Goal: Information Seeking & Learning: Learn about a topic

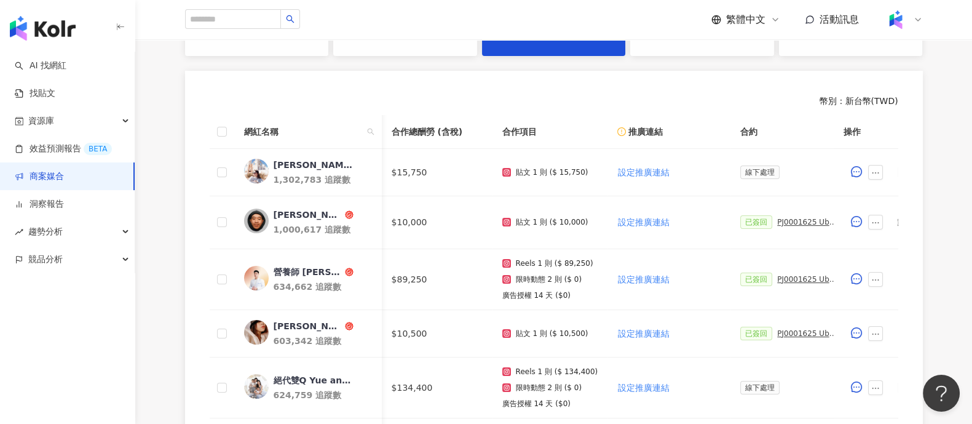
scroll to position [0, 552]
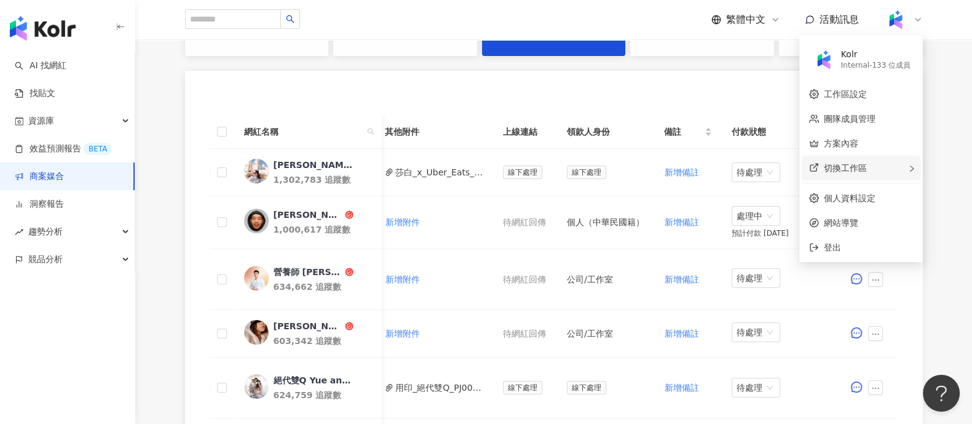
click at [855, 169] on span "切換工作區" at bounding box center [845, 168] width 43 height 10
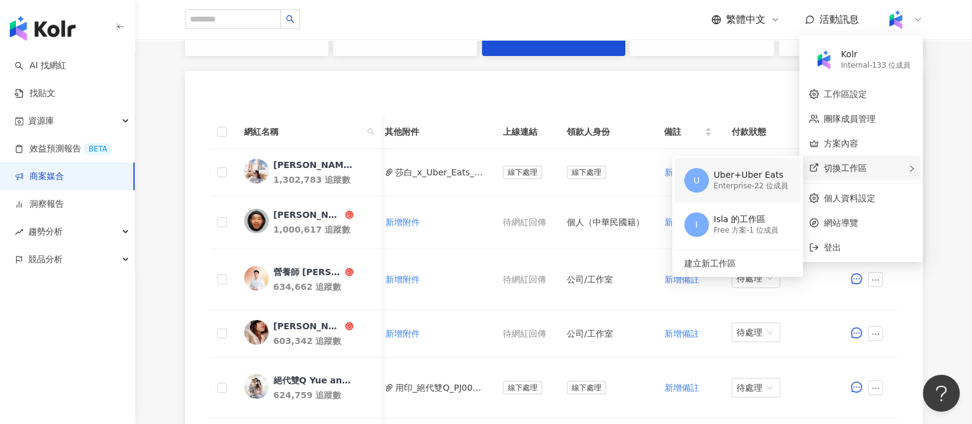
click at [780, 173] on div "Uber+Uber Eats" at bounding box center [751, 175] width 74 height 12
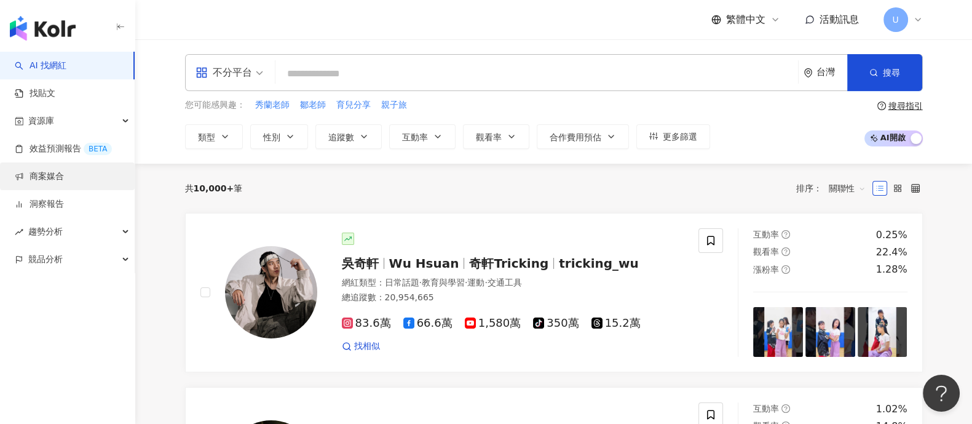
click at [64, 171] on link "商案媒合" at bounding box center [39, 176] width 49 height 12
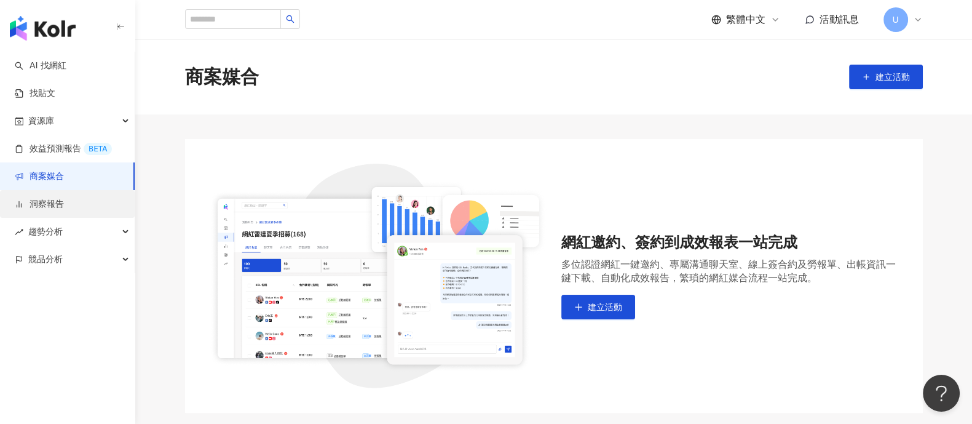
click at [64, 207] on link "洞察報告" at bounding box center [39, 204] width 49 height 12
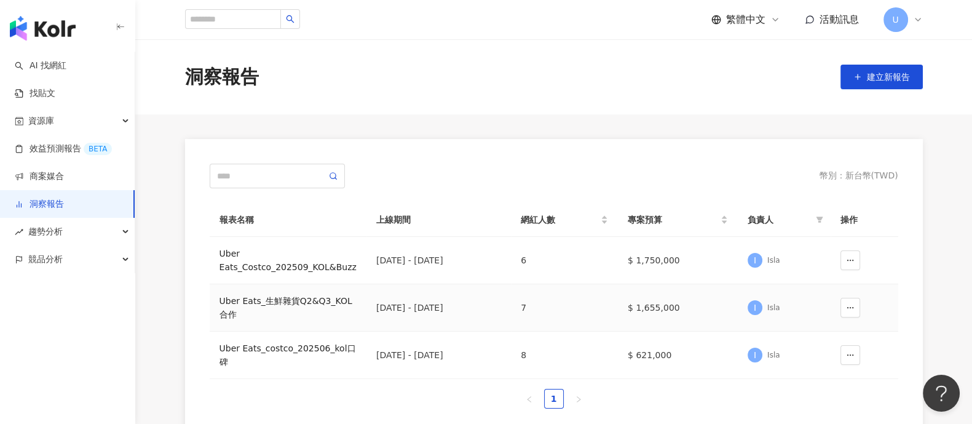
click at [287, 303] on div "Uber Eats_生鮮雜貨Q2&Q3_KOL合作" at bounding box center [287, 307] width 137 height 27
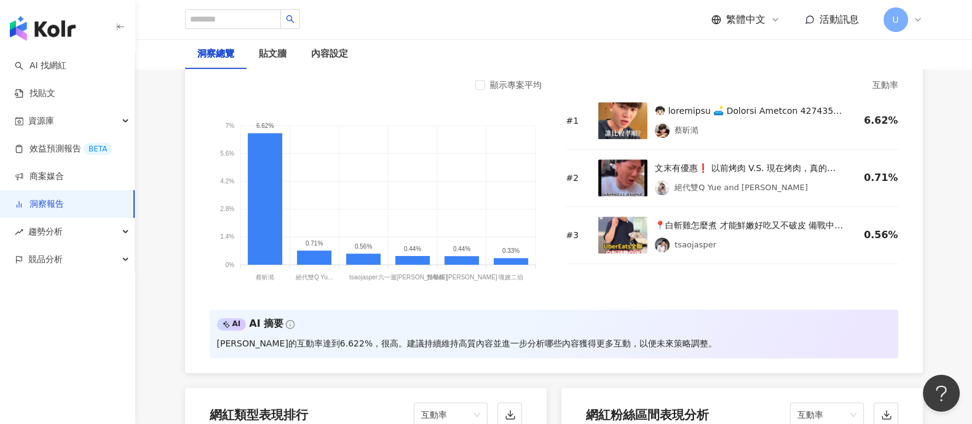
scroll to position [892, 0]
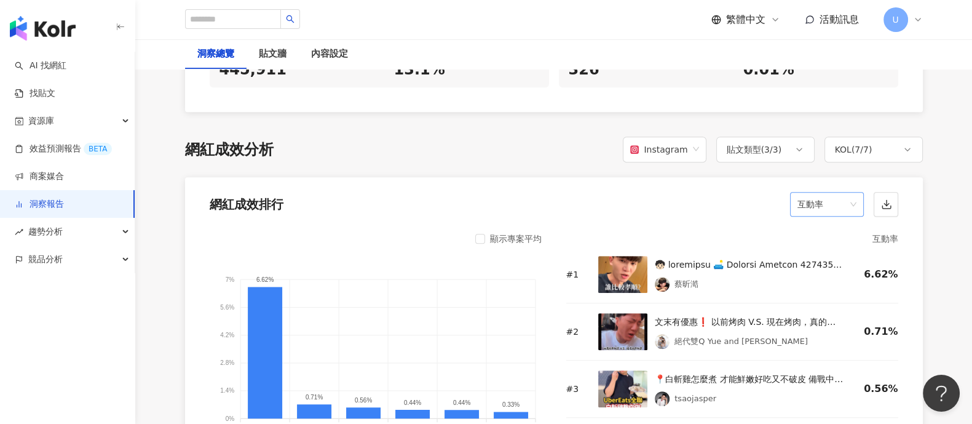
click at [801, 204] on span "互動率" at bounding box center [826, 203] width 59 height 23
click at [556, 210] on div "網紅成效排行 互動率" at bounding box center [554, 200] width 738 height 47
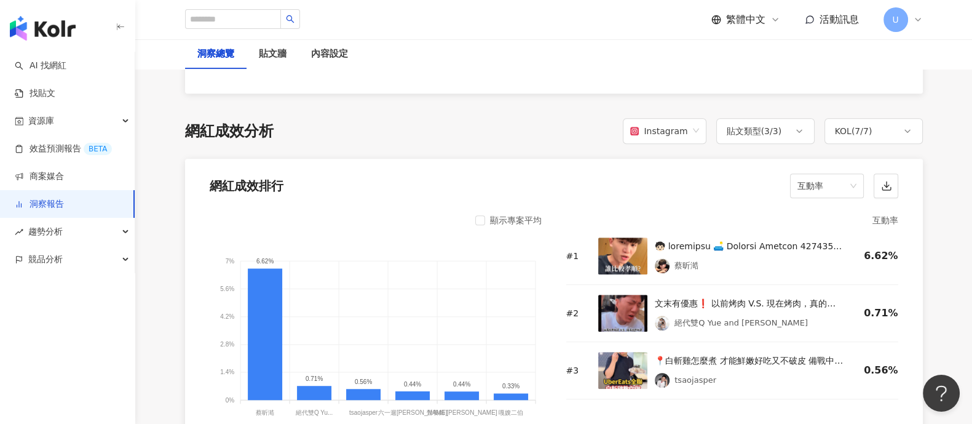
scroll to position [892, 0]
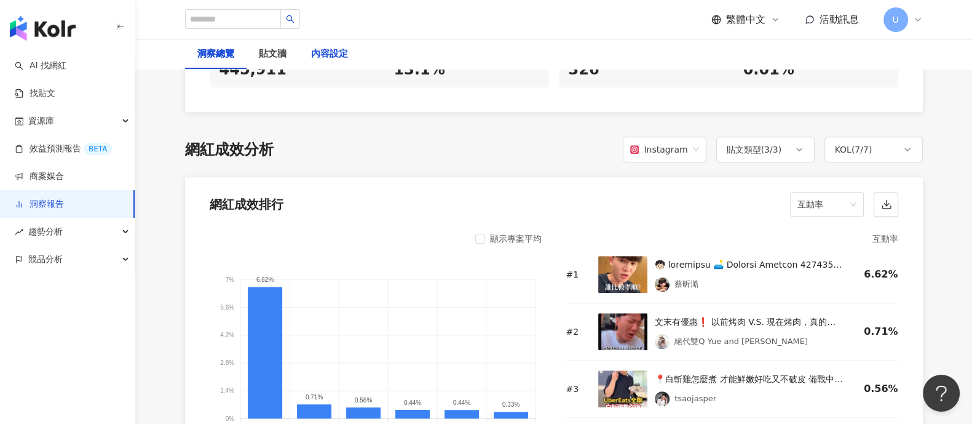
click at [334, 51] on div "內容設定" at bounding box center [329, 54] width 37 height 15
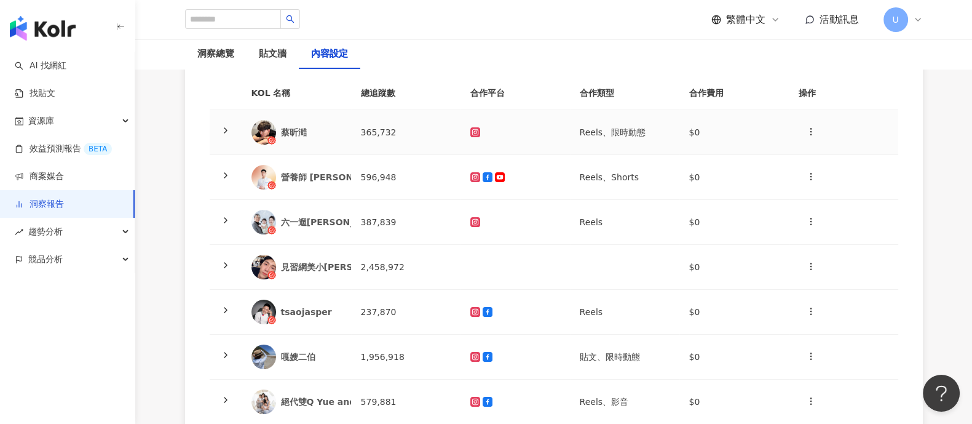
scroll to position [153, 0]
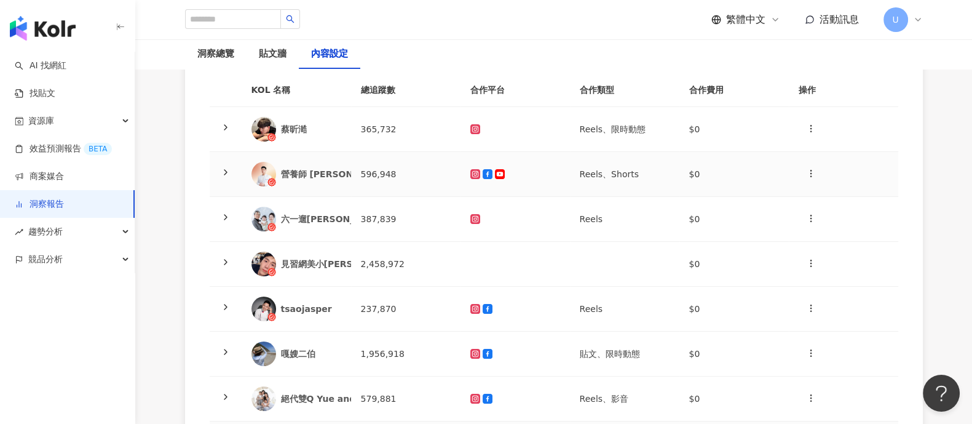
click at [228, 173] on icon at bounding box center [226, 172] width 10 height 10
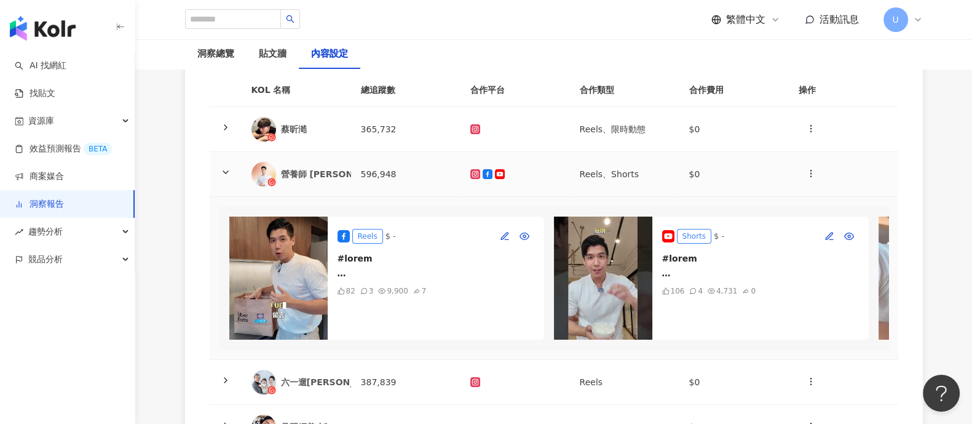
click at [229, 171] on icon at bounding box center [226, 172] width 10 height 10
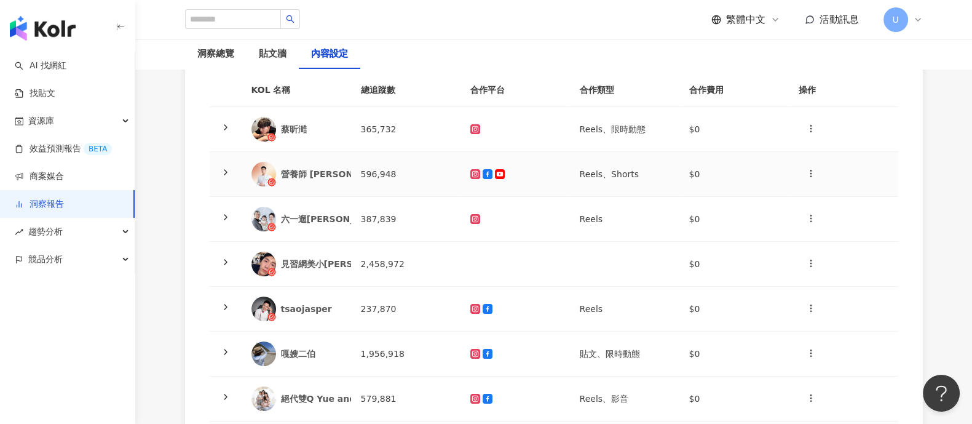
click at [221, 172] on icon at bounding box center [226, 172] width 10 height 10
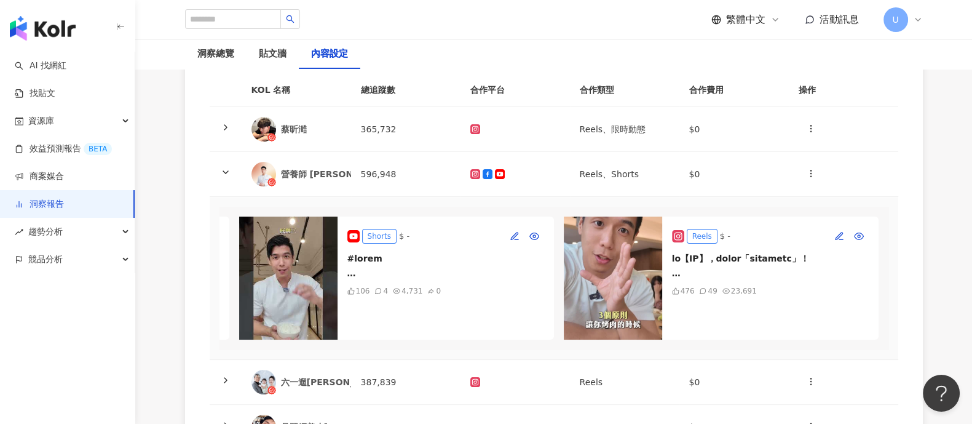
scroll to position [0, 0]
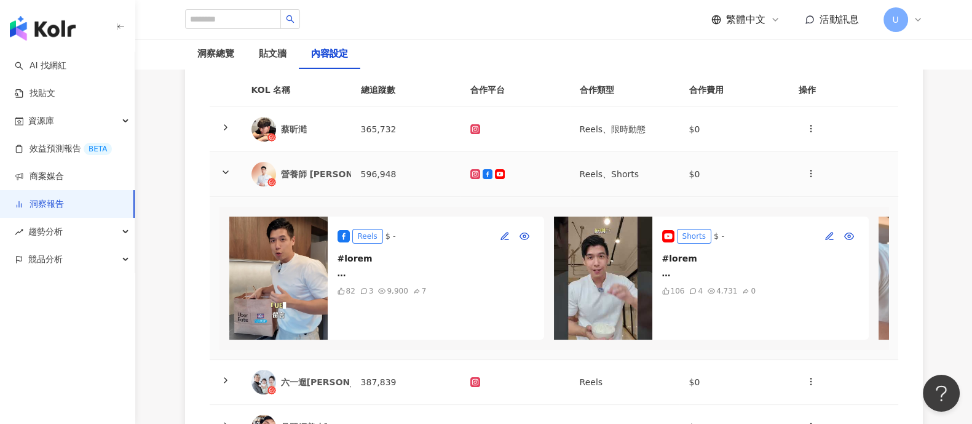
click at [221, 172] on icon at bounding box center [226, 172] width 10 height 10
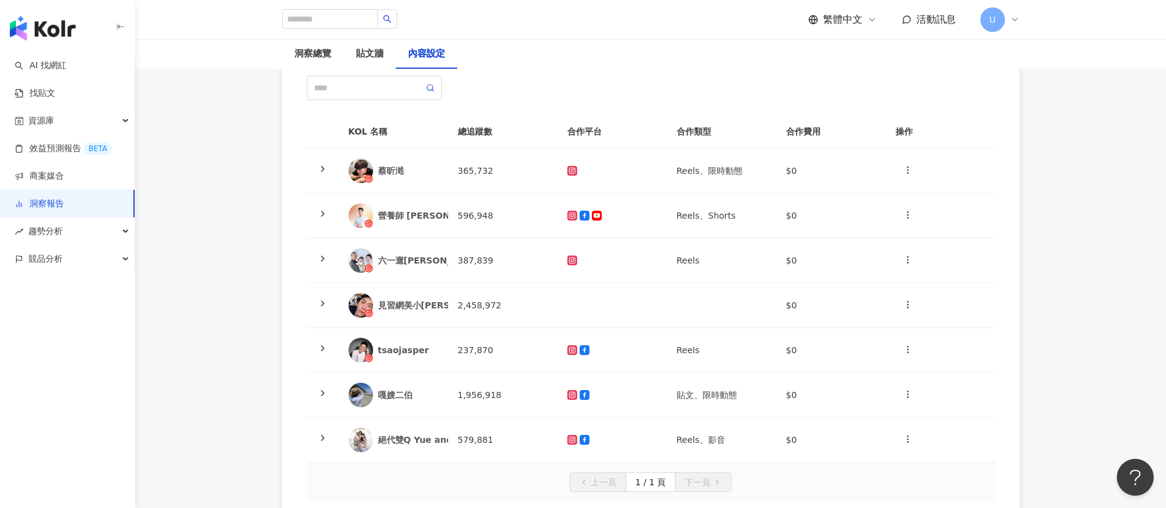
scroll to position [109, 0]
drag, startPoint x: 964, startPoint y: 2, endPoint x: 654, endPoint y: 100, distance: 325.7
click at [654, 100] on div at bounding box center [651, 89] width 689 height 25
click at [324, 172] on icon at bounding box center [323, 171] width 10 height 10
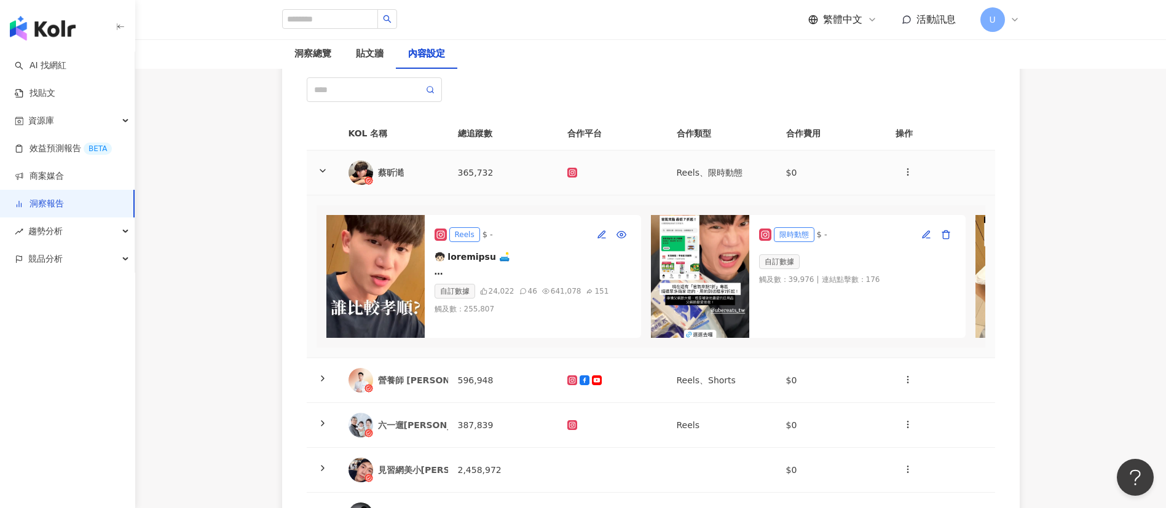
click at [324, 172] on icon at bounding box center [323, 171] width 10 height 10
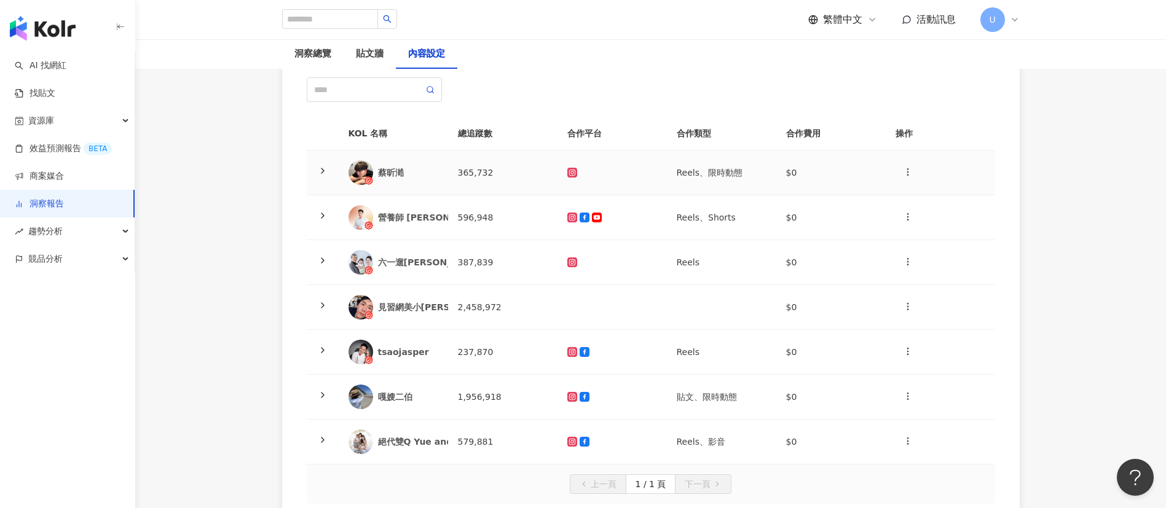
click at [399, 172] on div "蔡昕澔" at bounding box center [408, 173] width 60 height 12
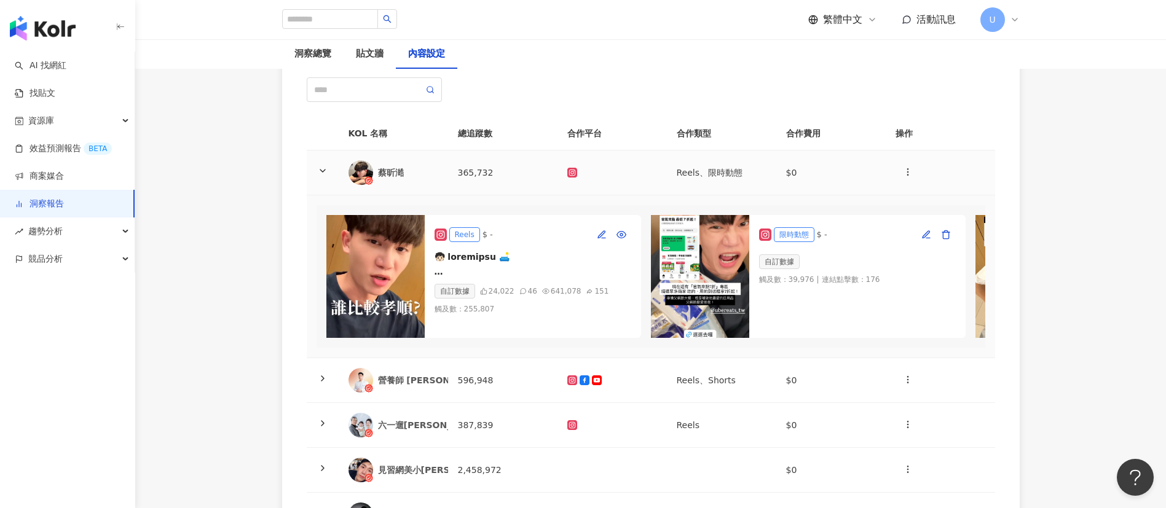
click at [399, 172] on div "蔡昕澔" at bounding box center [408, 173] width 60 height 12
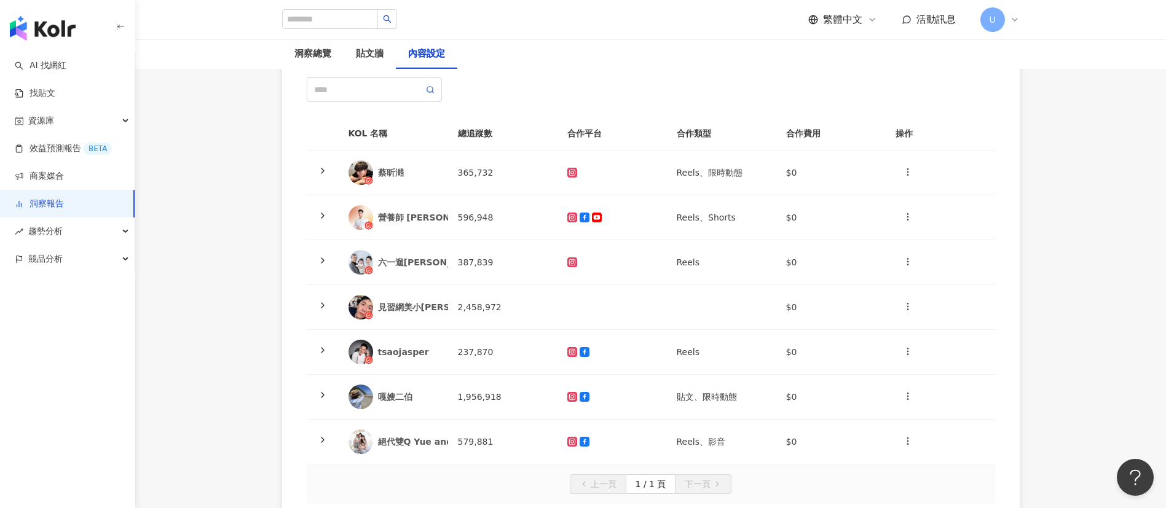
click at [971, 248] on main "洞察報告 Uber Eats_生鮮雜貨Q2&Q3_KOL合作 Uber Eats_生鮮雜貨Q2&Q3_KOL合作 加入網紅 洞察總覽 貼文牆 內容設定 KOL…" at bounding box center [650, 241] width 1031 height 623
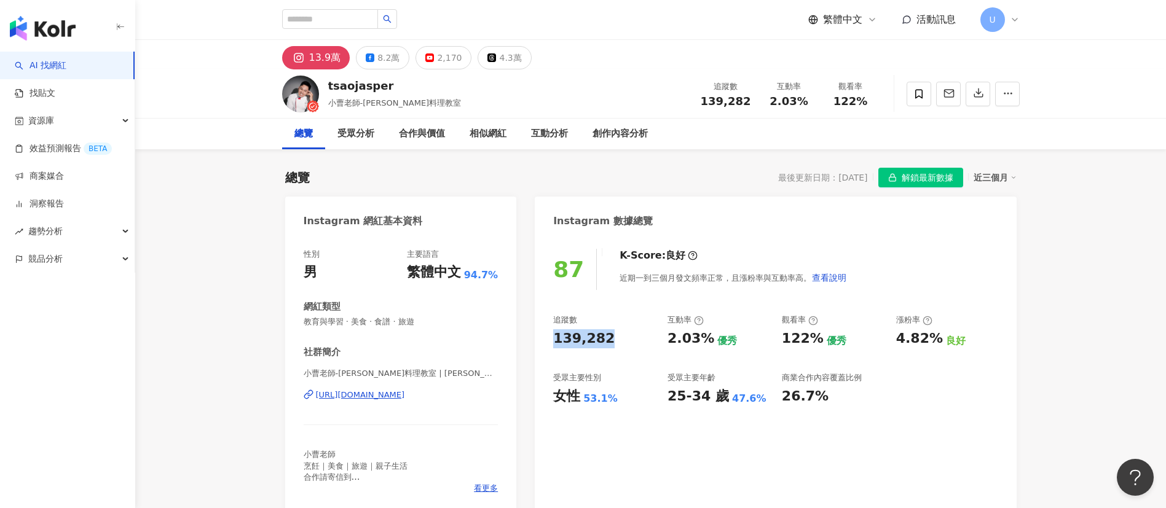
drag, startPoint x: 553, startPoint y: 343, endPoint x: 631, endPoint y: 343, distance: 78.1
click at [631, 343] on div "139,282" at bounding box center [604, 339] width 102 height 19
copy div "139,282"
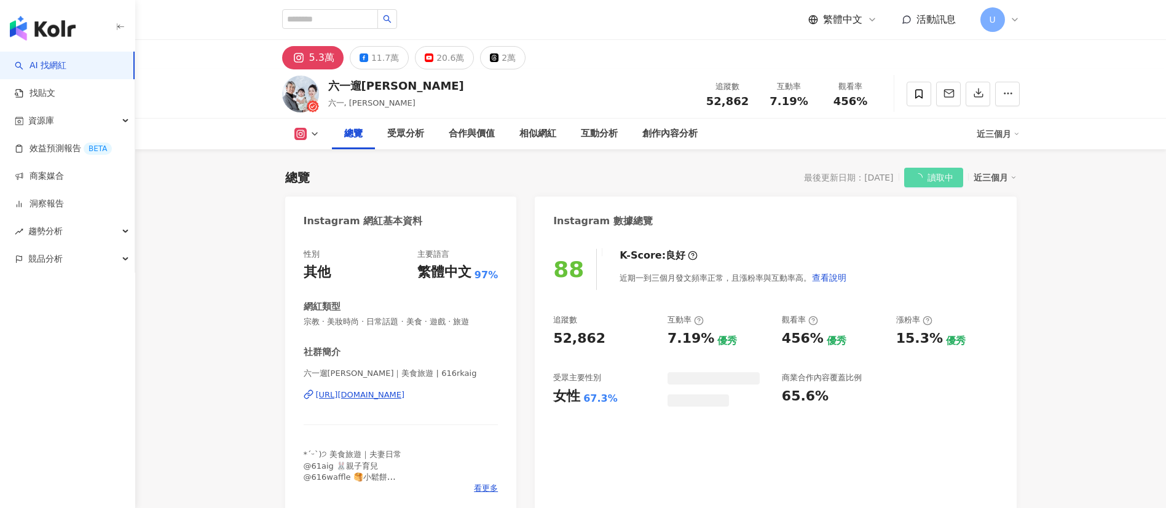
click at [604, 330] on div "52,862" at bounding box center [604, 339] width 102 height 19
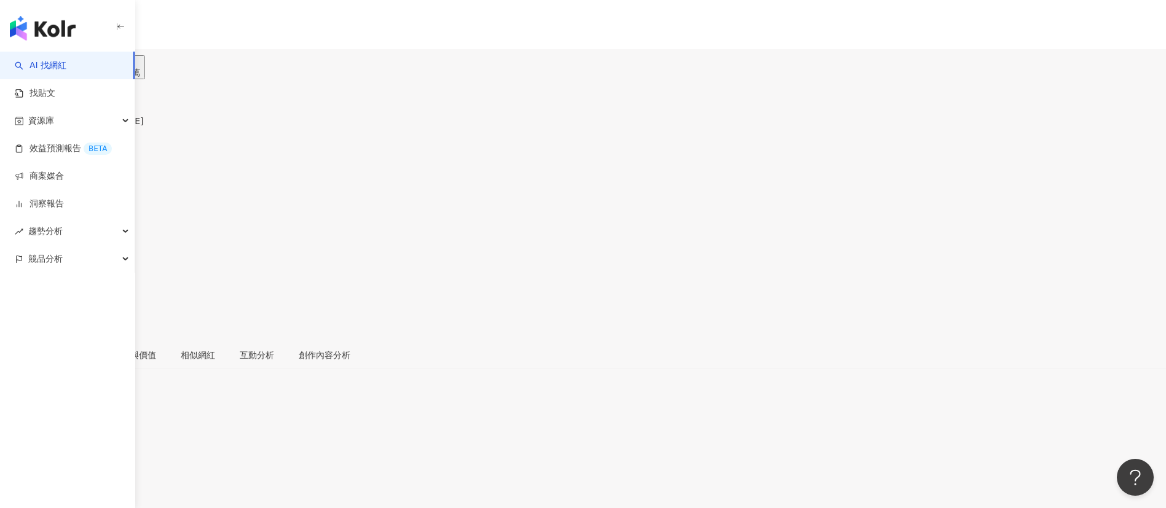
drag, startPoint x: 553, startPoint y: 340, endPoint x: 613, endPoint y: 340, distance: 60.3
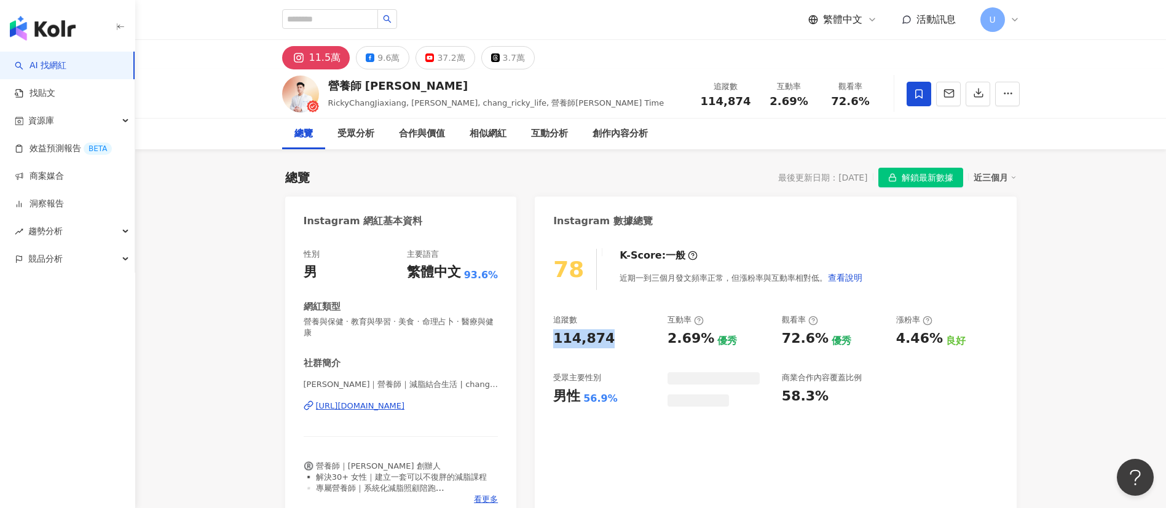
drag, startPoint x: 604, startPoint y: 340, endPoint x: 896, endPoint y: 4, distance: 444.6
click at [615, 340] on div "114,874" at bounding box center [604, 339] width 102 height 19
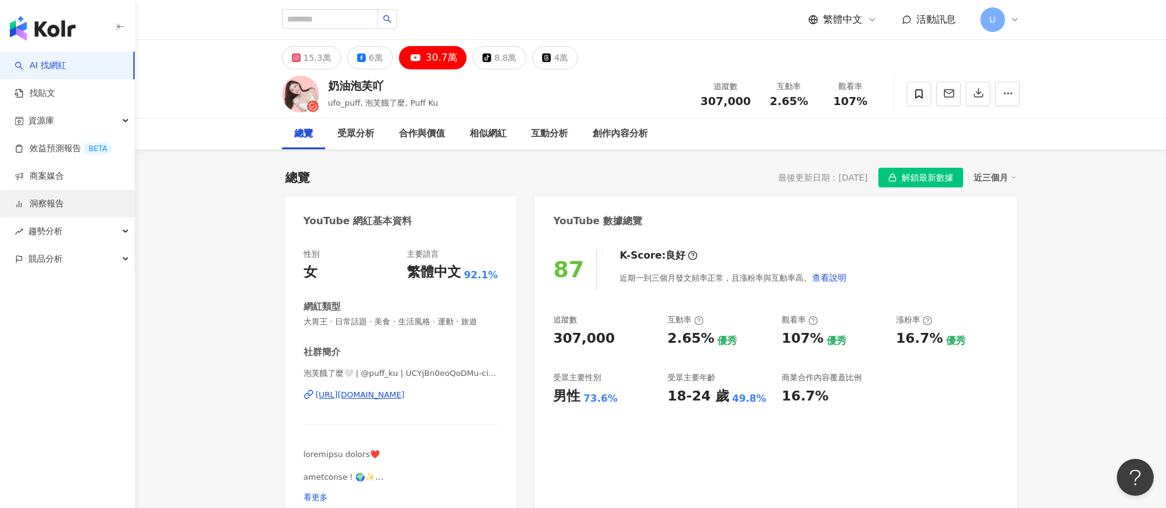
click at [64, 204] on link "洞察報告" at bounding box center [39, 204] width 49 height 12
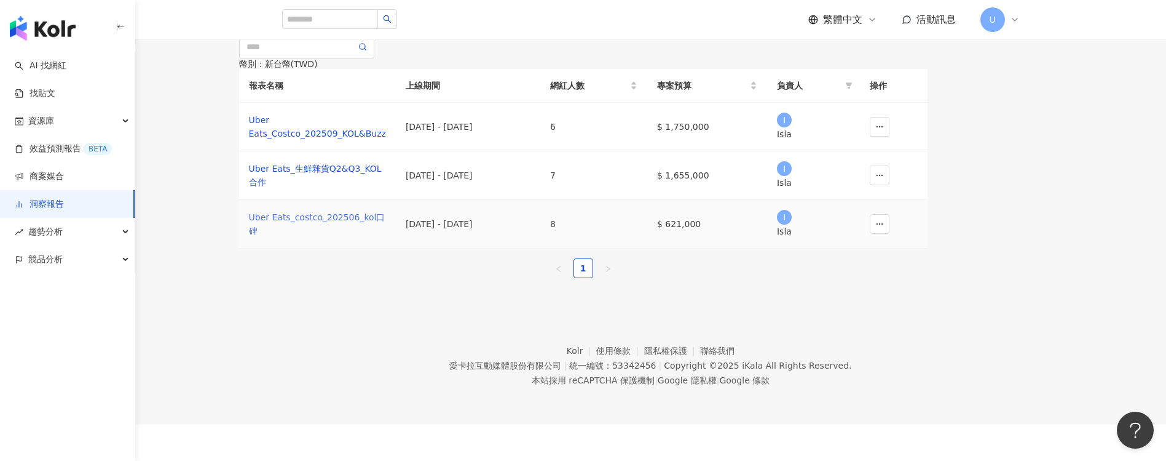
click at [386, 237] on div "Uber Eats_costco_202506_kol口碑" at bounding box center [317, 223] width 137 height 27
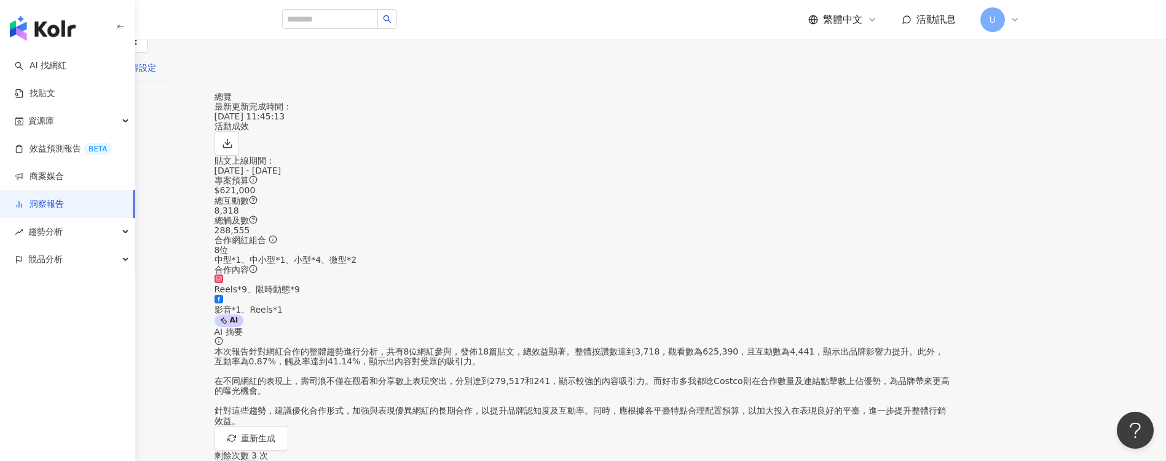
click at [156, 74] on div "內容設定" at bounding box center [139, 68] width 34 height 14
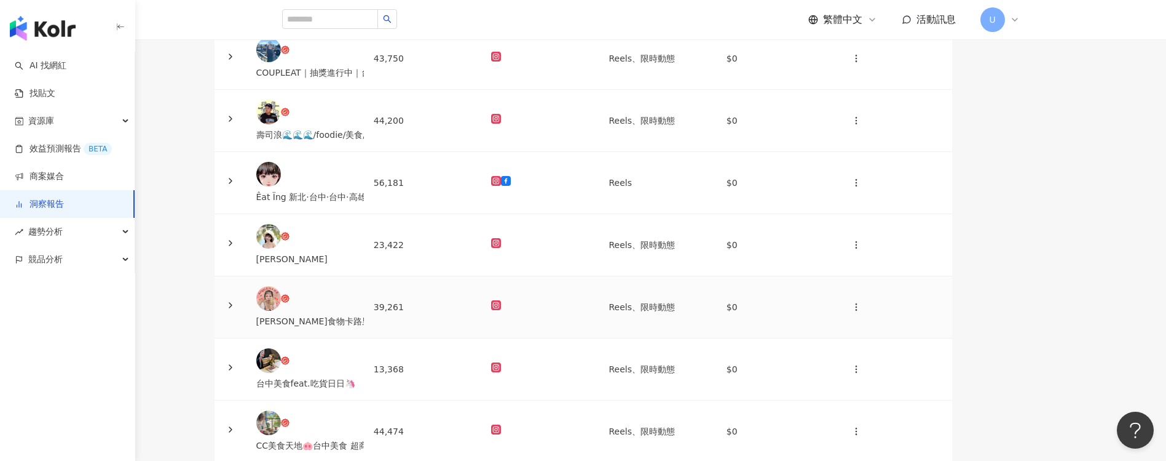
scroll to position [92, 0]
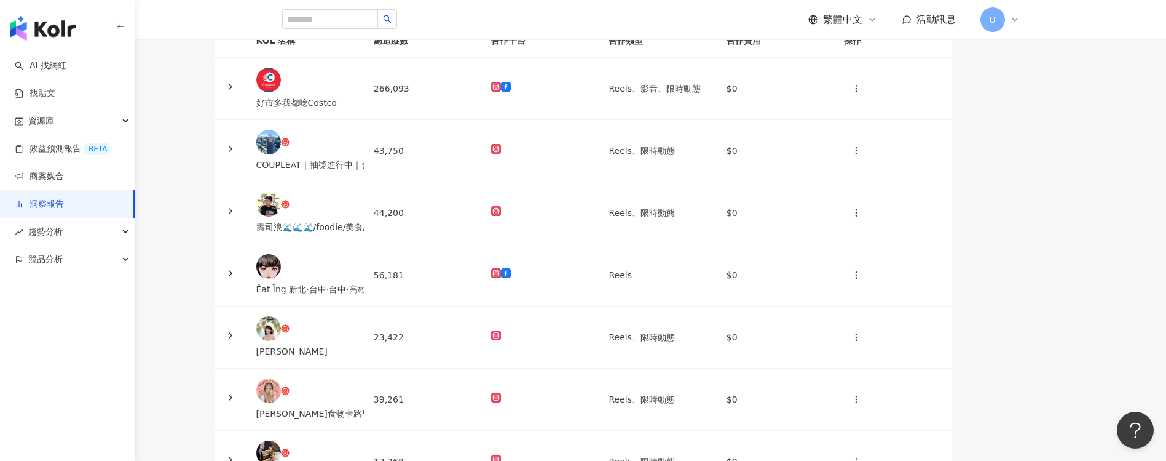
click at [64, 206] on link "洞察報告" at bounding box center [39, 204] width 49 height 12
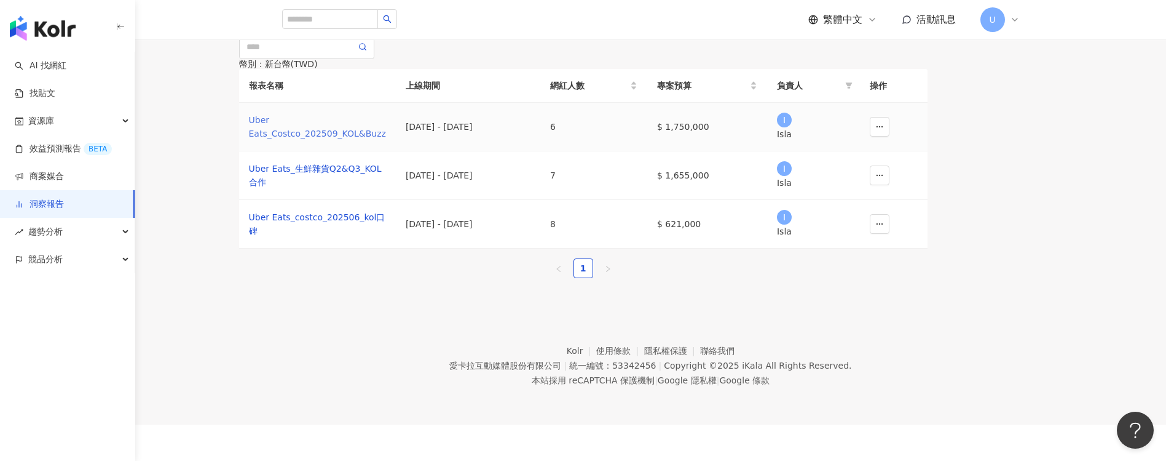
click at [354, 140] on div "Uber Eats_Costco_202509_KOL&Buzz" at bounding box center [317, 126] width 137 height 27
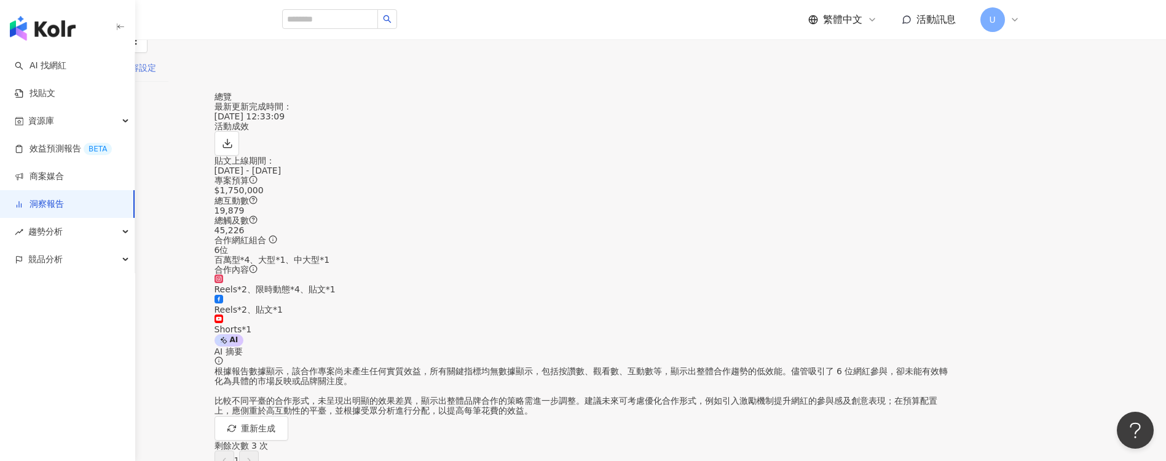
click at [168, 82] on div "內容設定" at bounding box center [138, 67] width 59 height 28
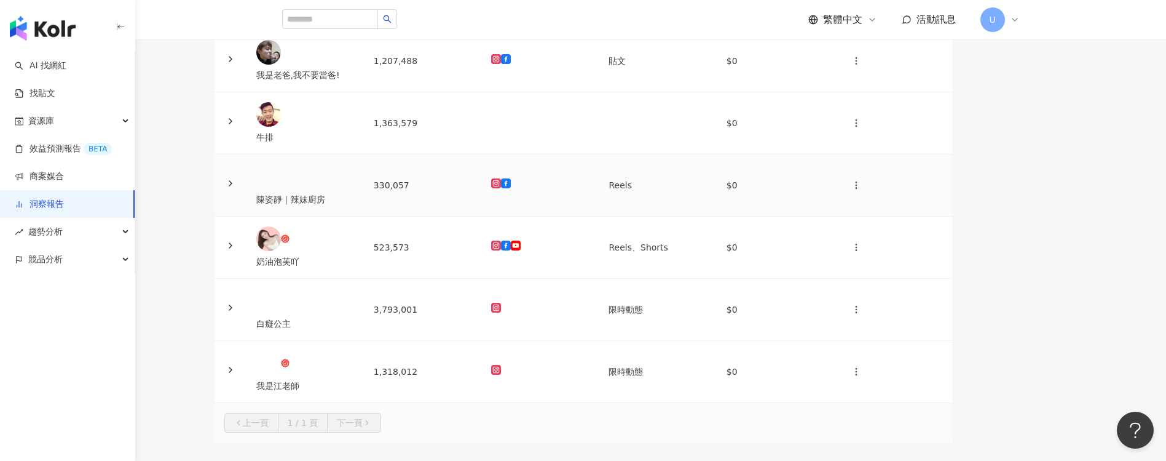
scroll to position [92, 0]
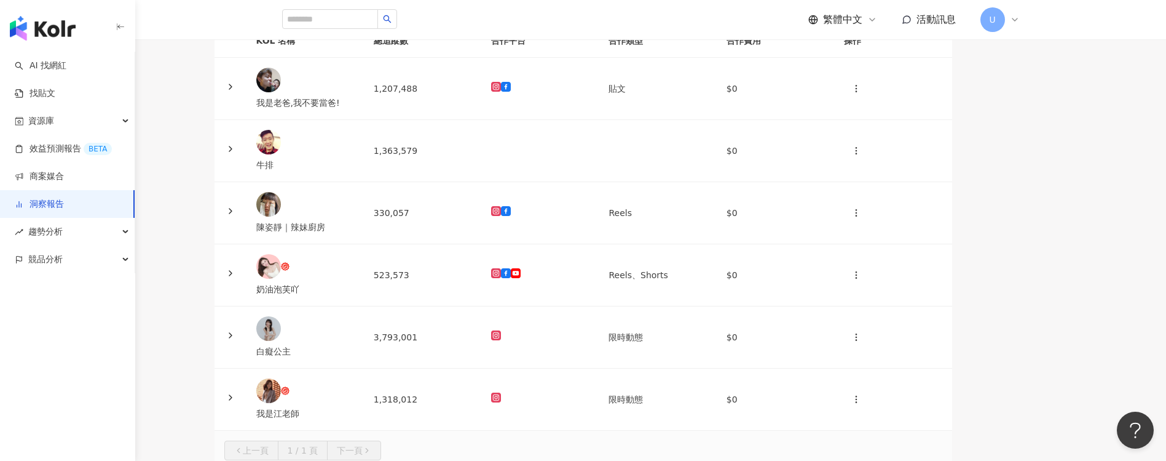
click at [64, 198] on link "洞察報告" at bounding box center [39, 204] width 49 height 12
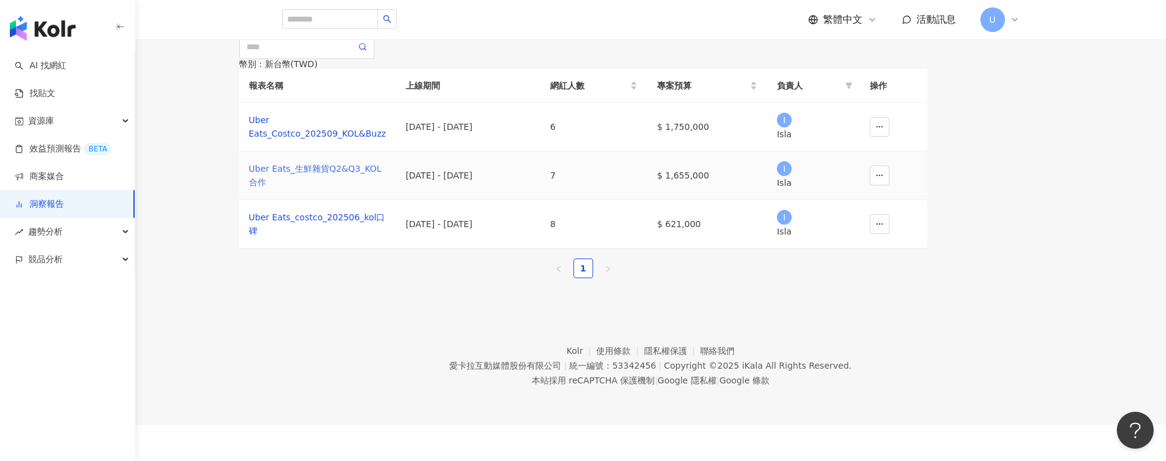
click at [386, 189] on div "Uber Eats_生鮮雜貨Q2&Q3_KOL合作" at bounding box center [317, 175] width 137 height 27
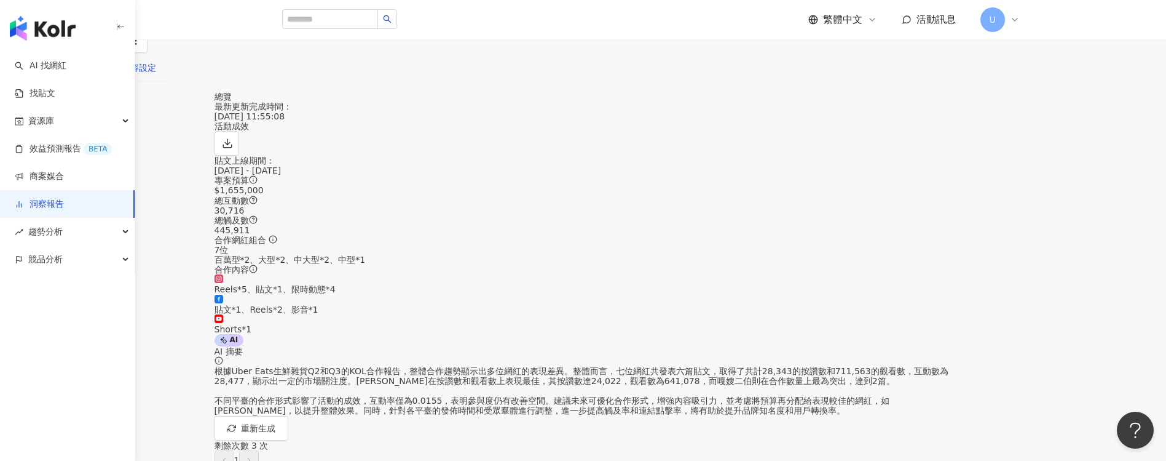
click at [156, 74] on div "內容設定" at bounding box center [139, 68] width 34 height 14
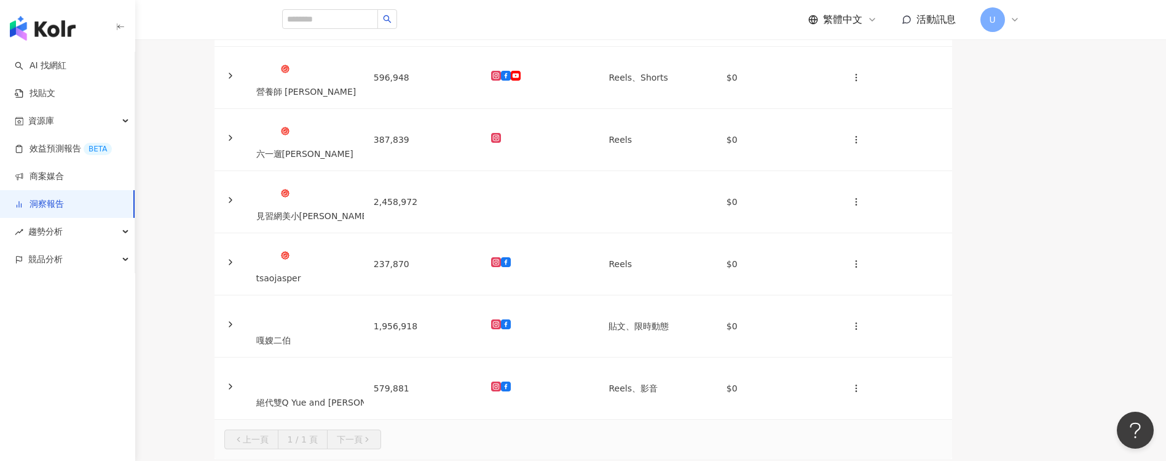
scroll to position [164, 0]
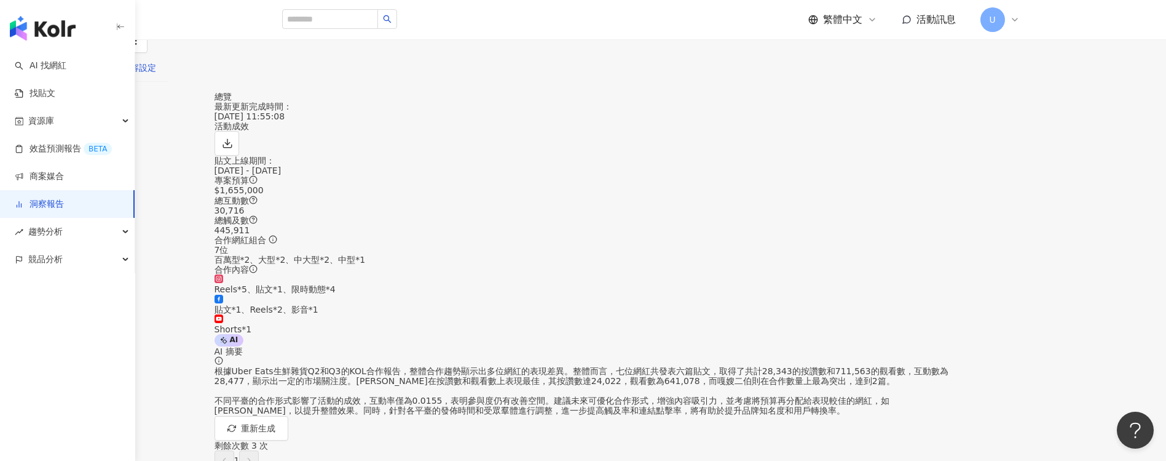
click at [156, 74] on div "內容設定" at bounding box center [139, 68] width 34 height 14
